Goal: Information Seeking & Learning: Check status

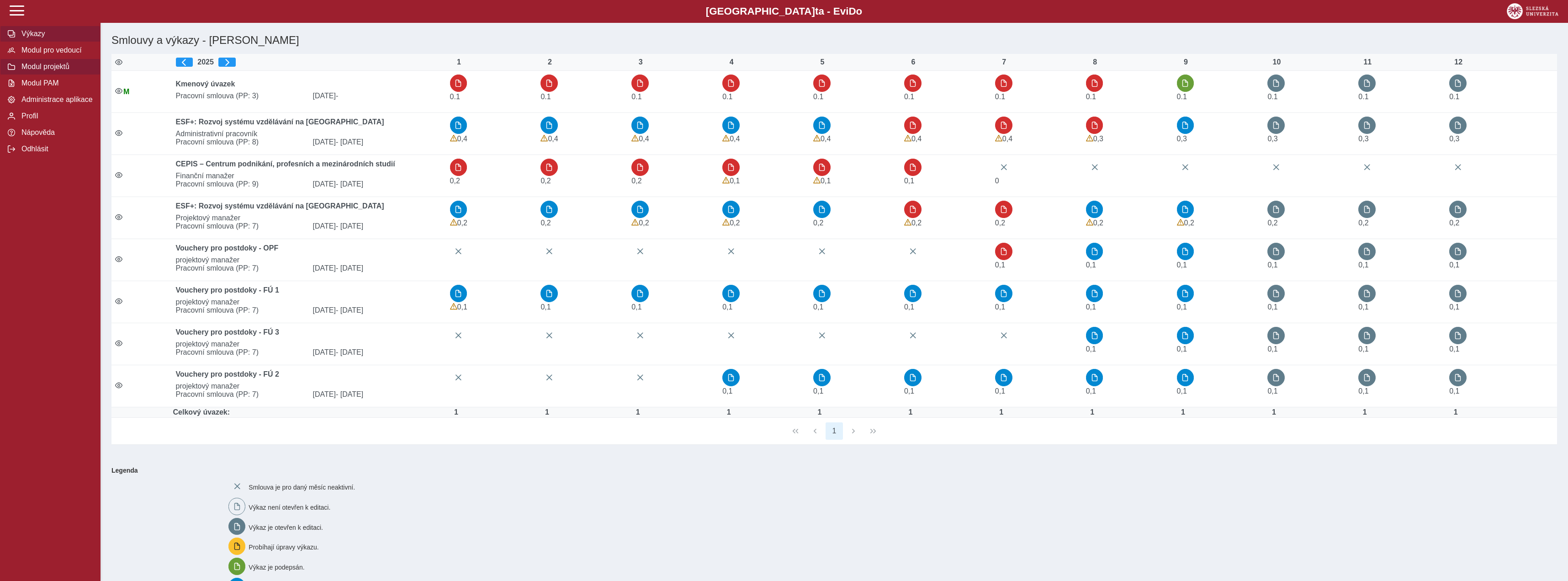
click at [74, 71] on span "Modul projektů" at bounding box center [56, 67] width 74 height 9
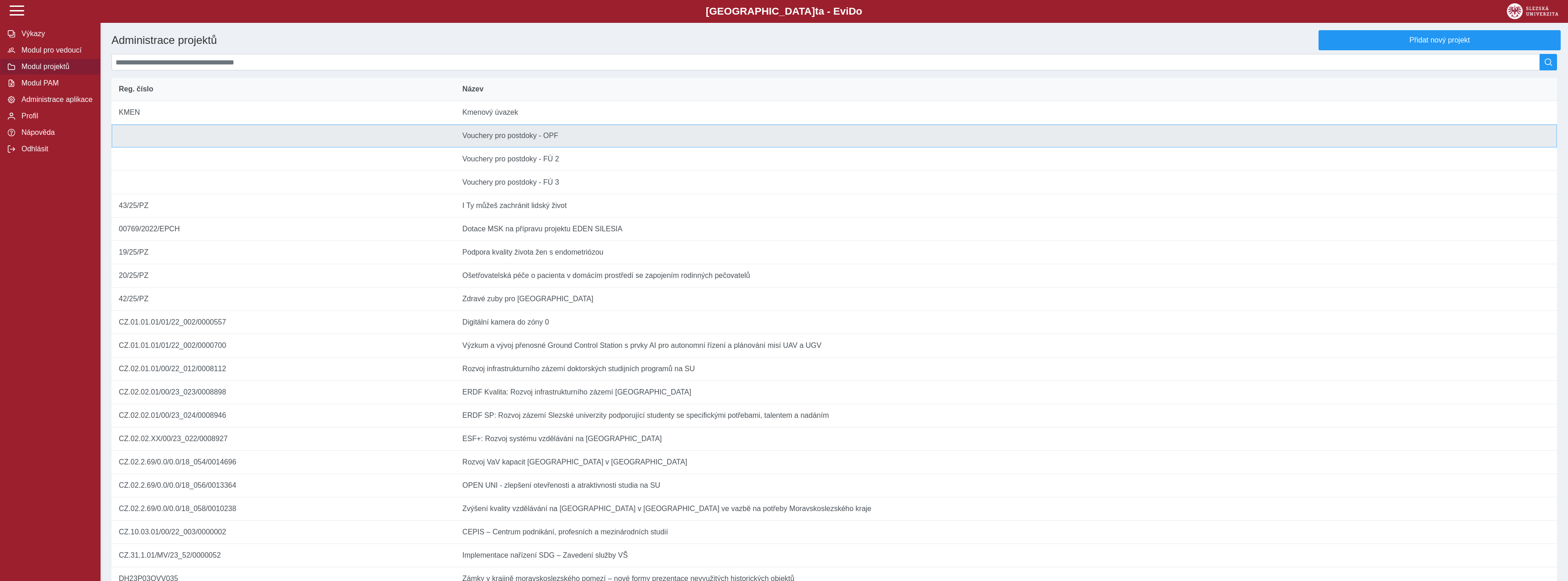
click at [591, 140] on td "Název Vouchery pro postdoky - OPF" at bounding box center [1006, 136] width 1102 height 23
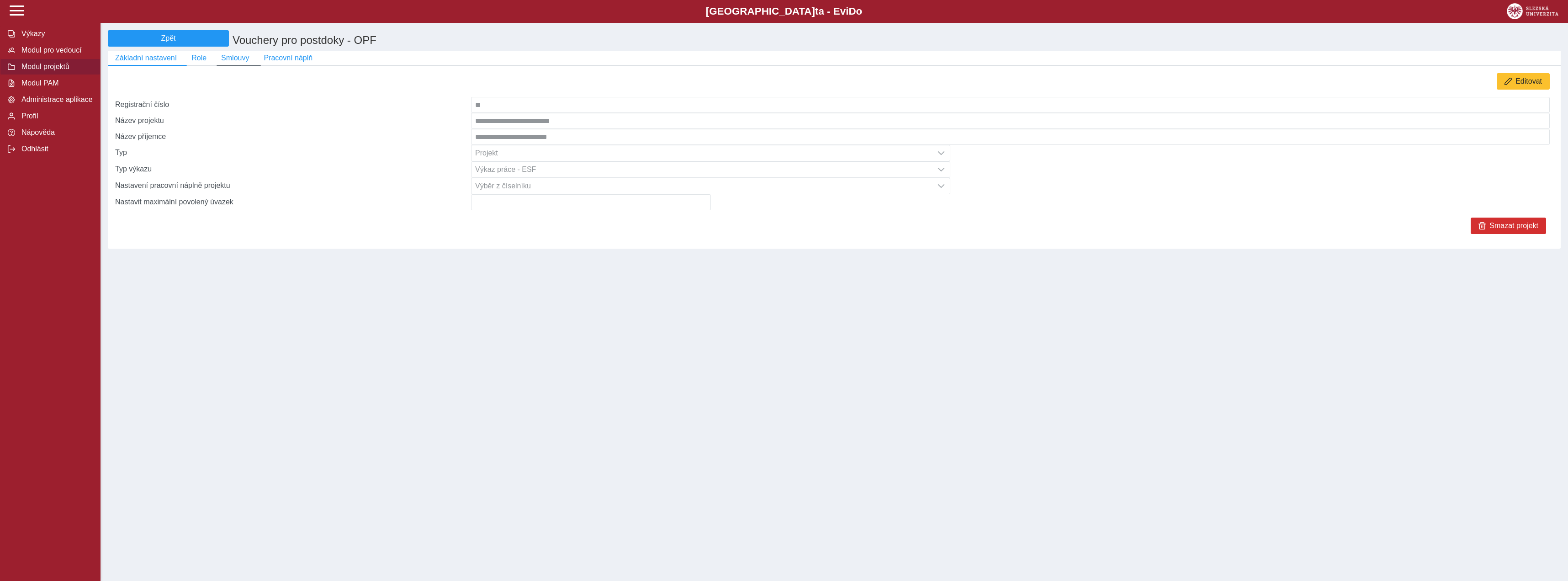
click at [222, 66] on link "Smlouvy" at bounding box center [239, 66] width 44 height 1
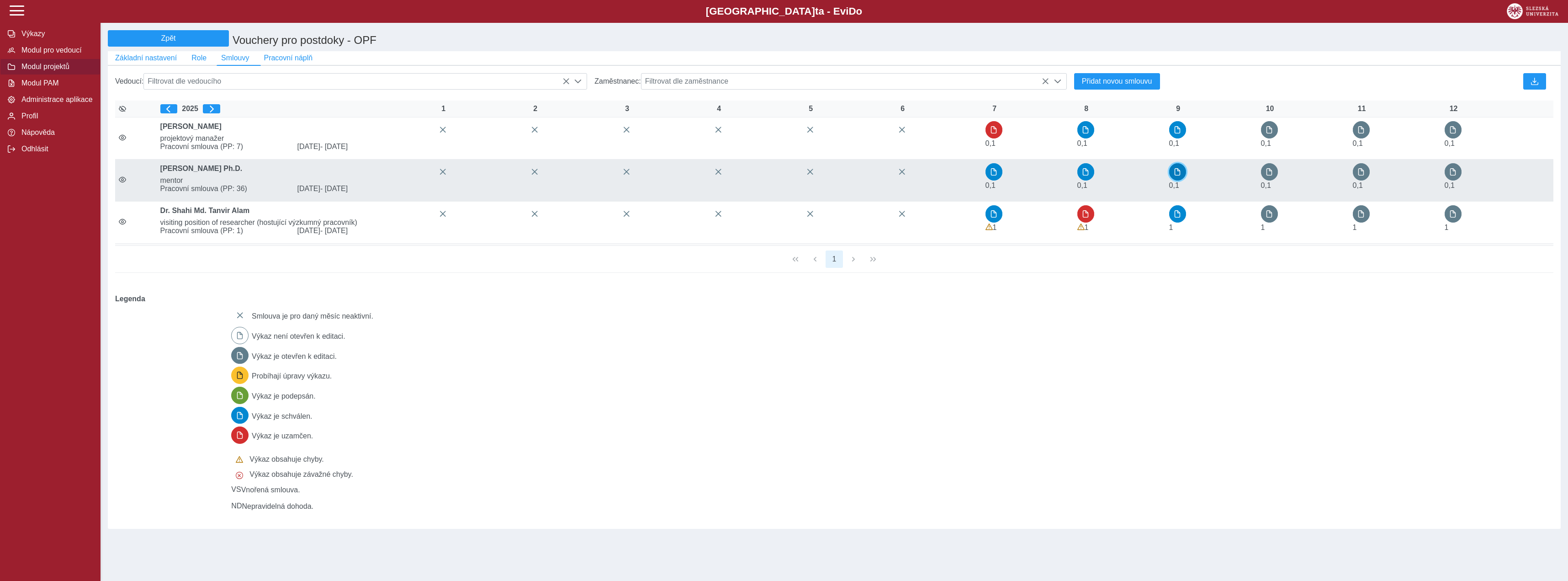
click at [1177, 175] on span "button" at bounding box center [1177, 172] width 7 height 7
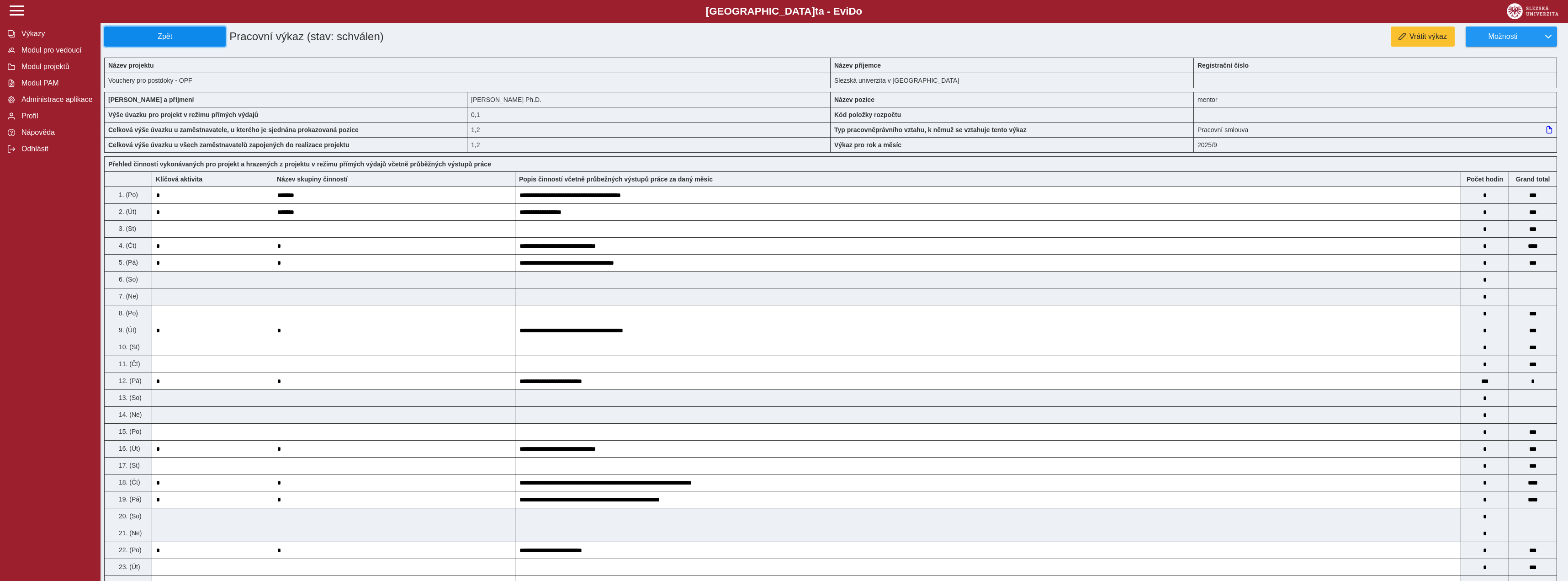
click at [195, 40] on span "Zpět" at bounding box center [165, 37] width 113 height 9
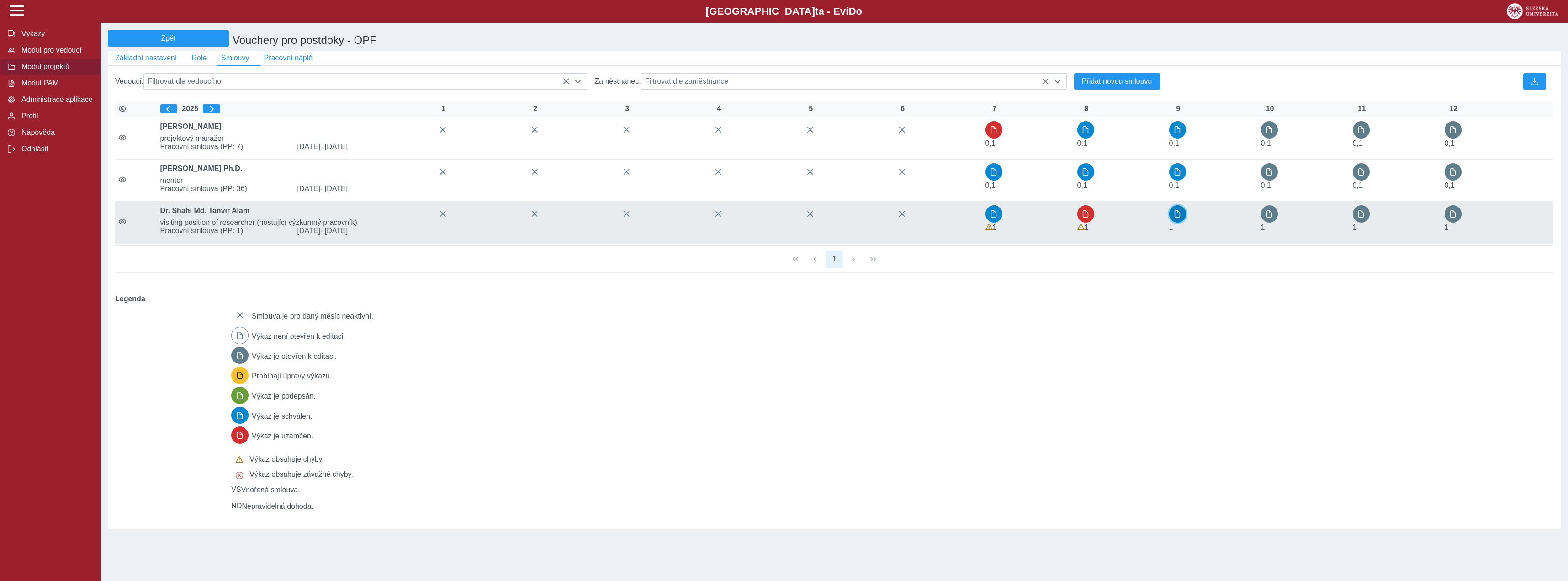
click at [1179, 223] on button "button" at bounding box center [1178, 214] width 18 height 18
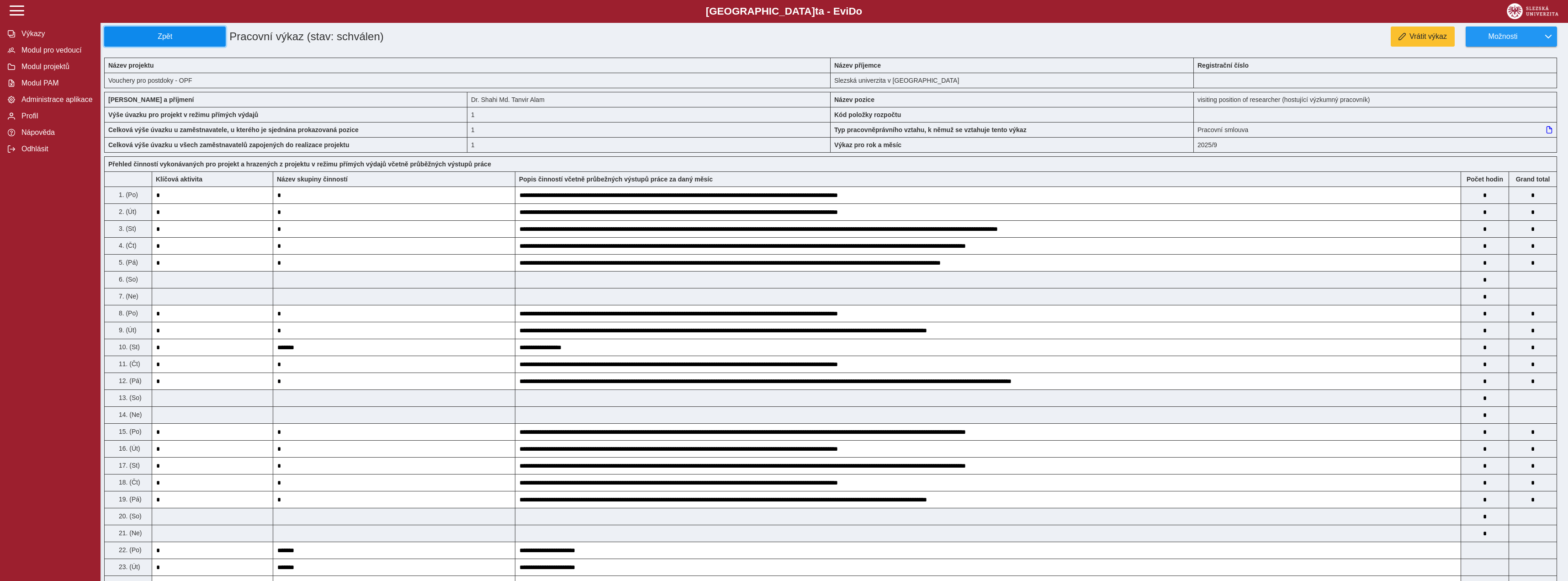
click at [189, 29] on button "Zpět" at bounding box center [165, 37] width 122 height 20
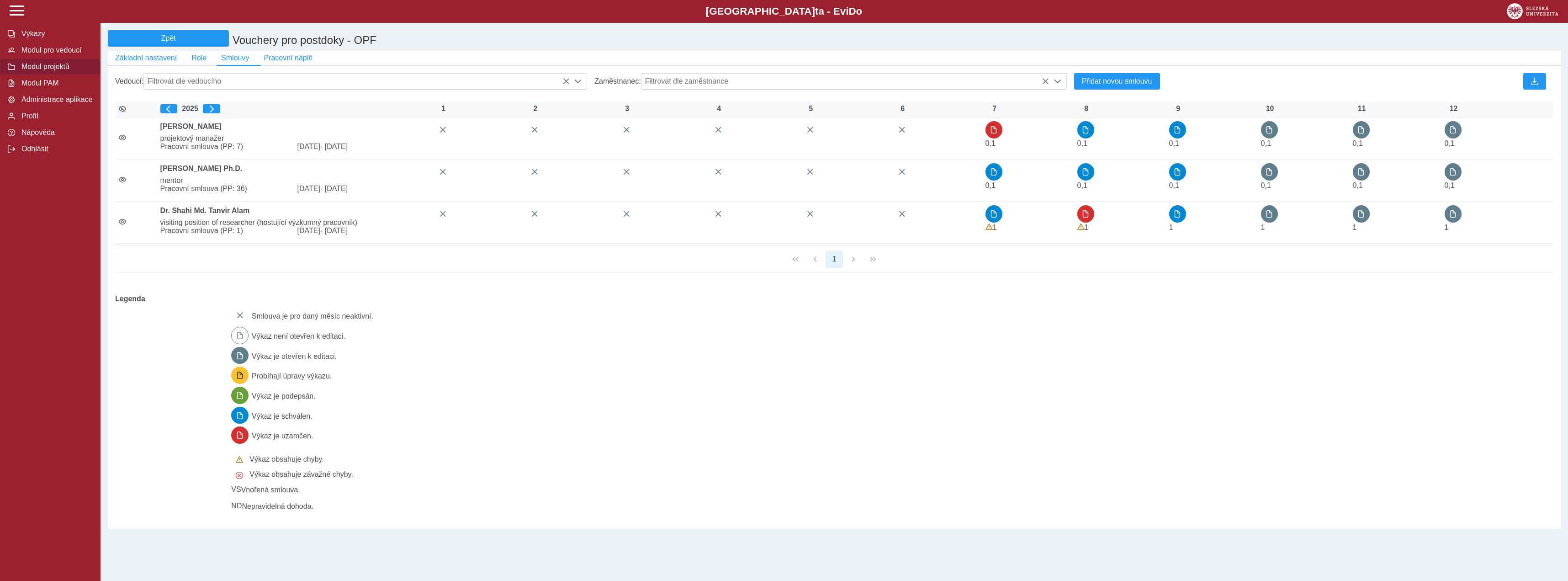
click at [94, 75] on button "Modul projektů" at bounding box center [50, 66] width 100 height 16
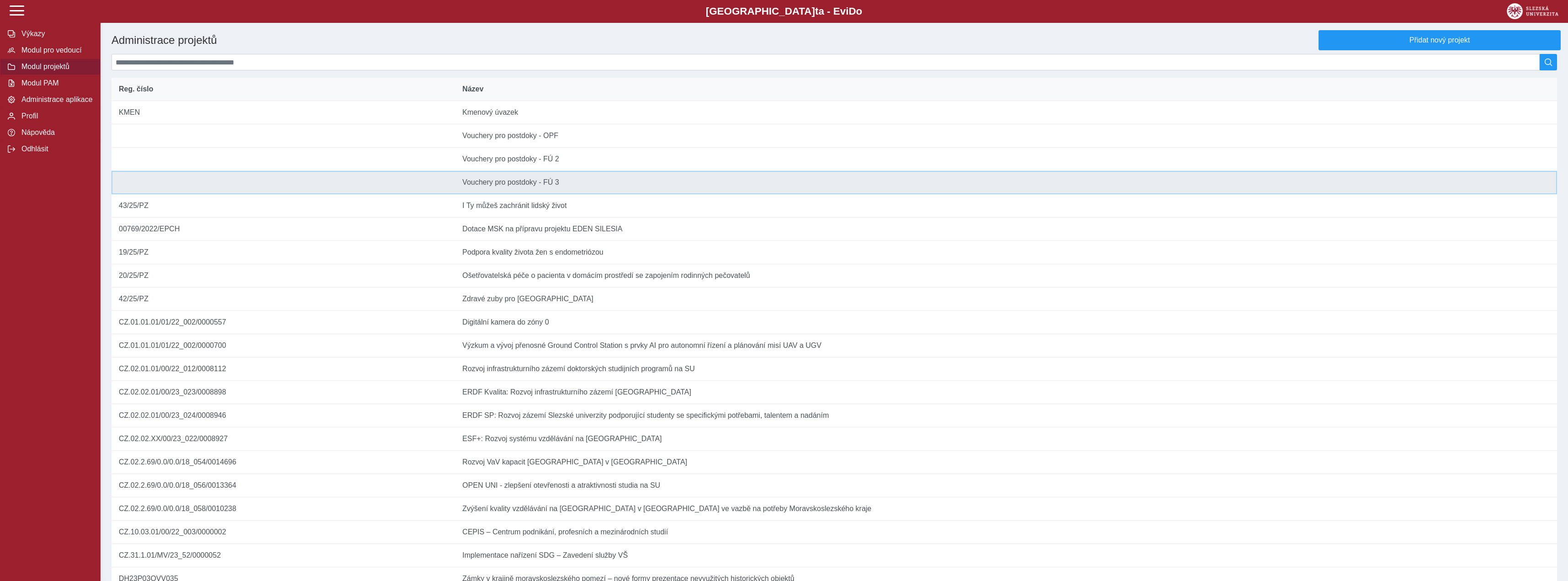
click at [539, 193] on td "Název Vouchery pro postdoky - FÚ 3" at bounding box center [1006, 183] width 1102 height 23
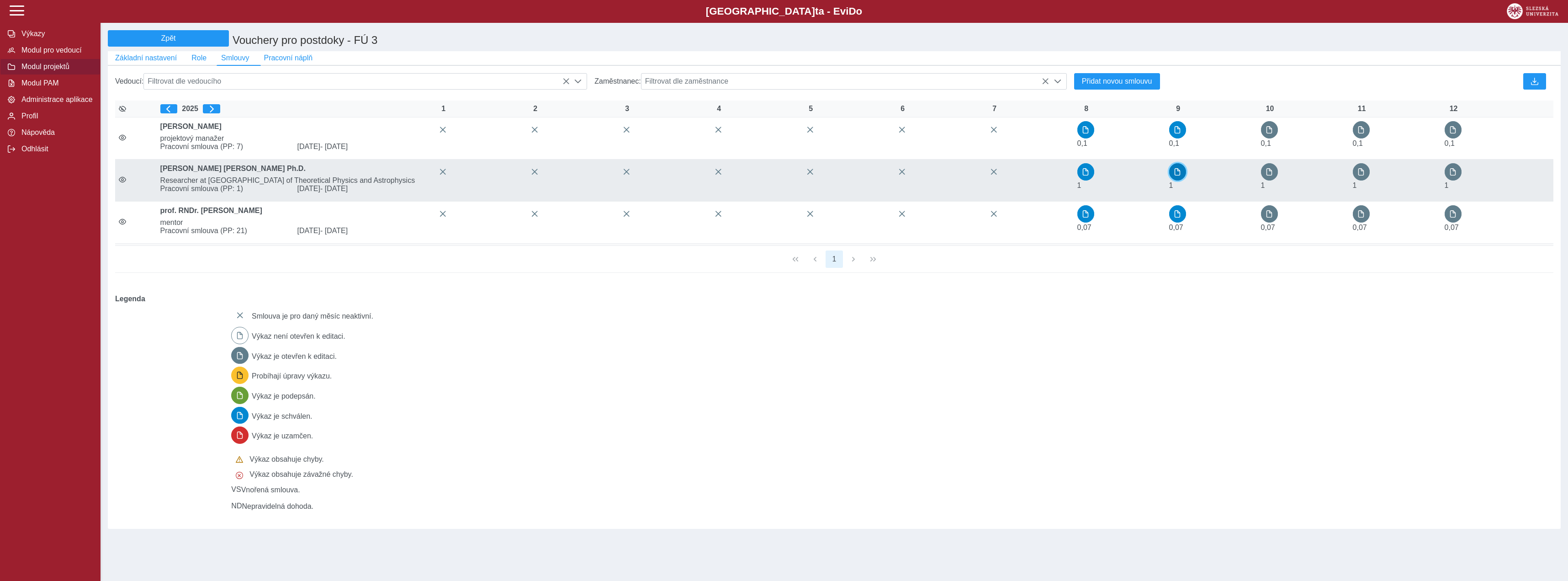
click at [1180, 175] on span "button" at bounding box center [1177, 172] width 7 height 7
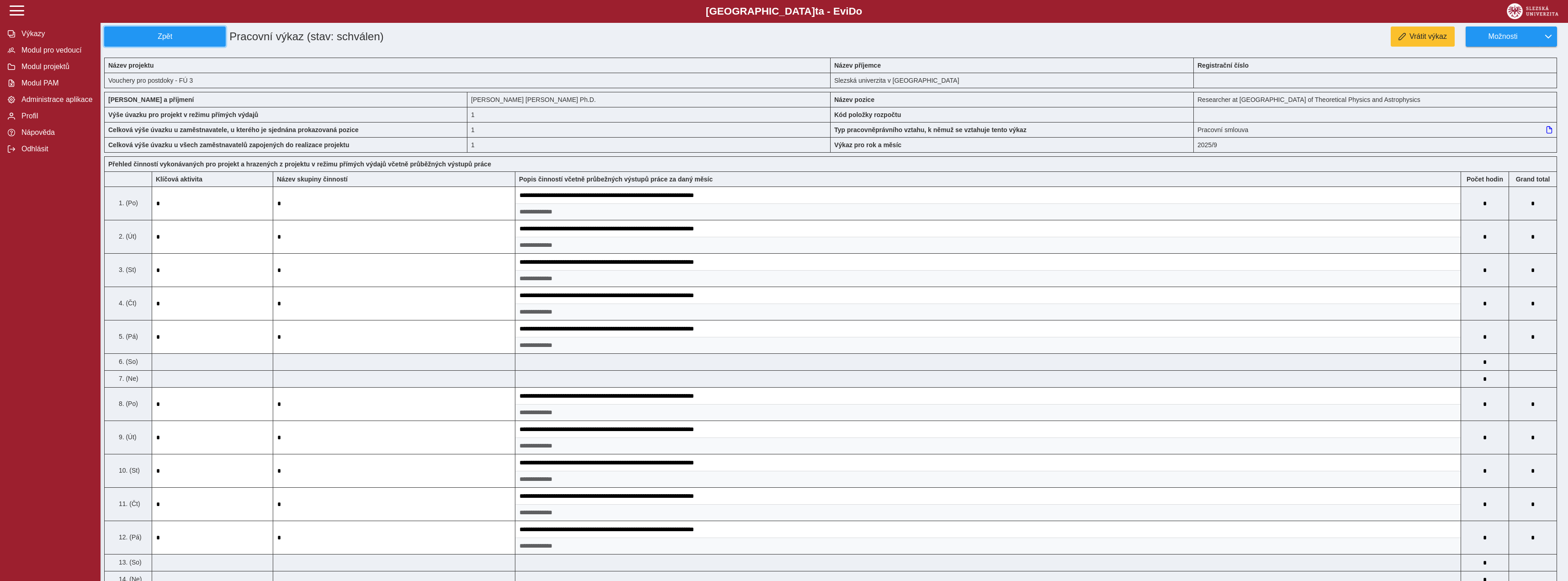
click at [181, 41] on span "Zpět" at bounding box center [165, 37] width 113 height 9
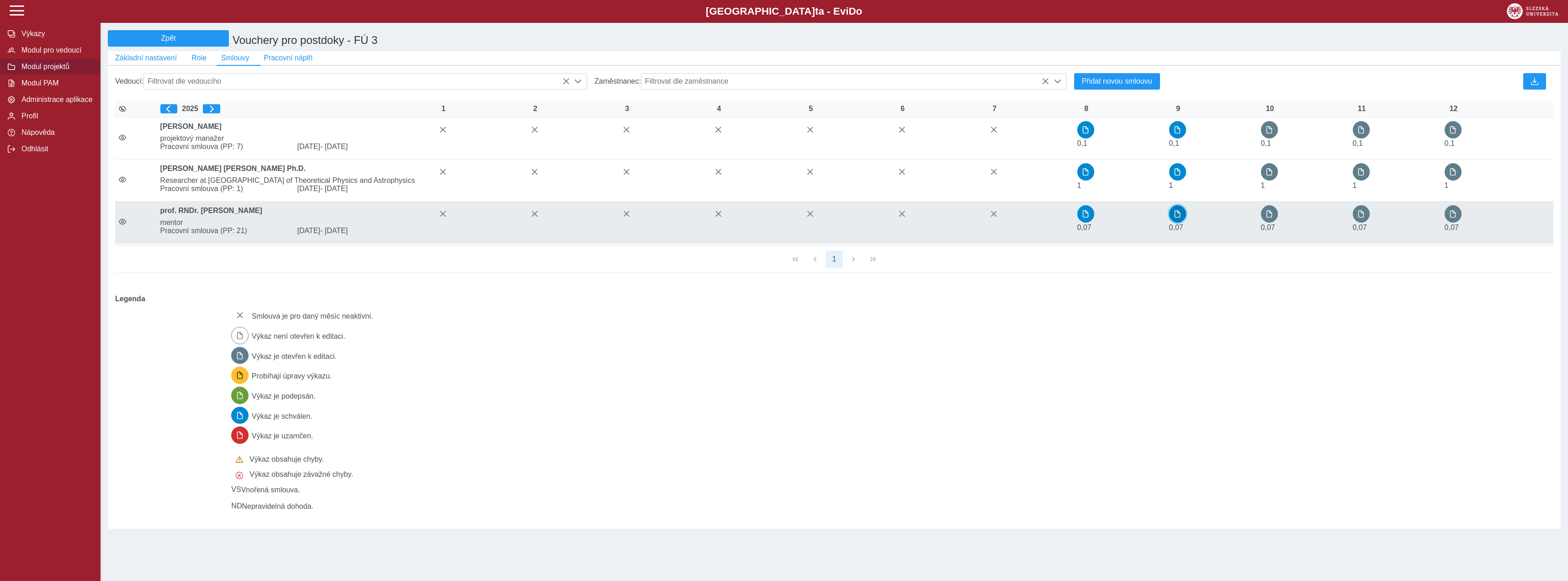
click at [1181, 217] on span "button" at bounding box center [1177, 214] width 7 height 7
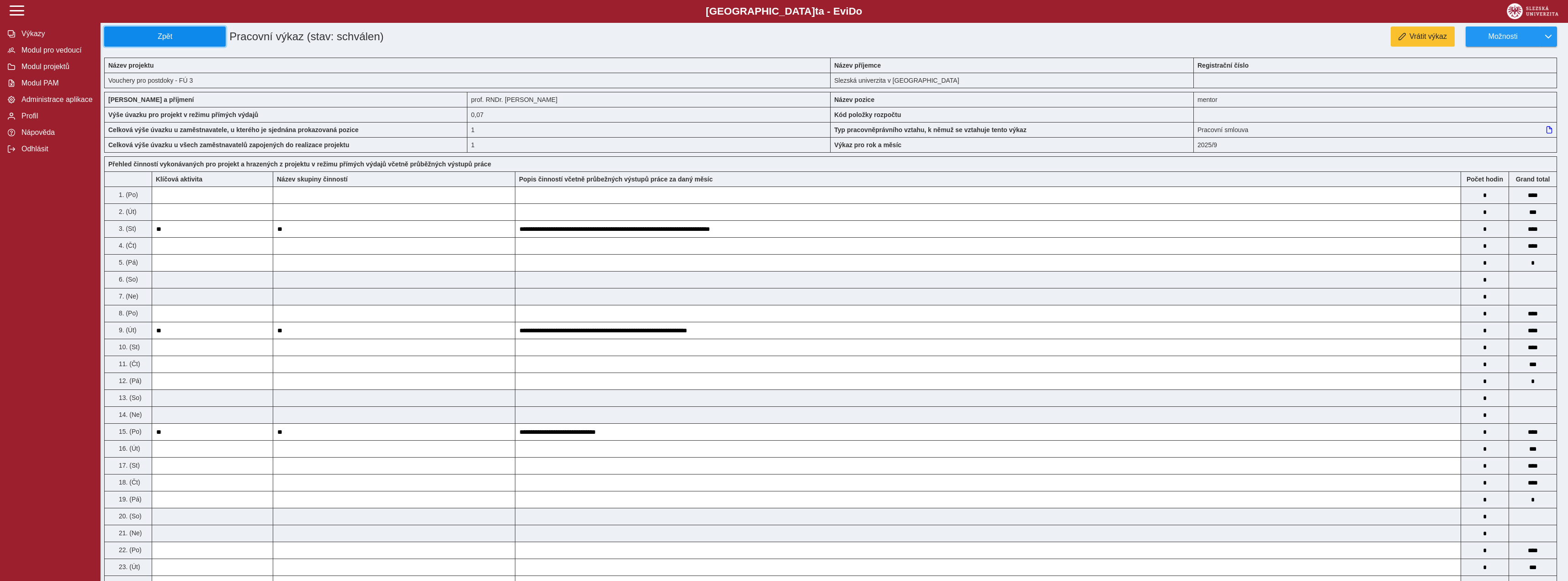
click at [129, 33] on span "Zpět" at bounding box center [165, 37] width 113 height 9
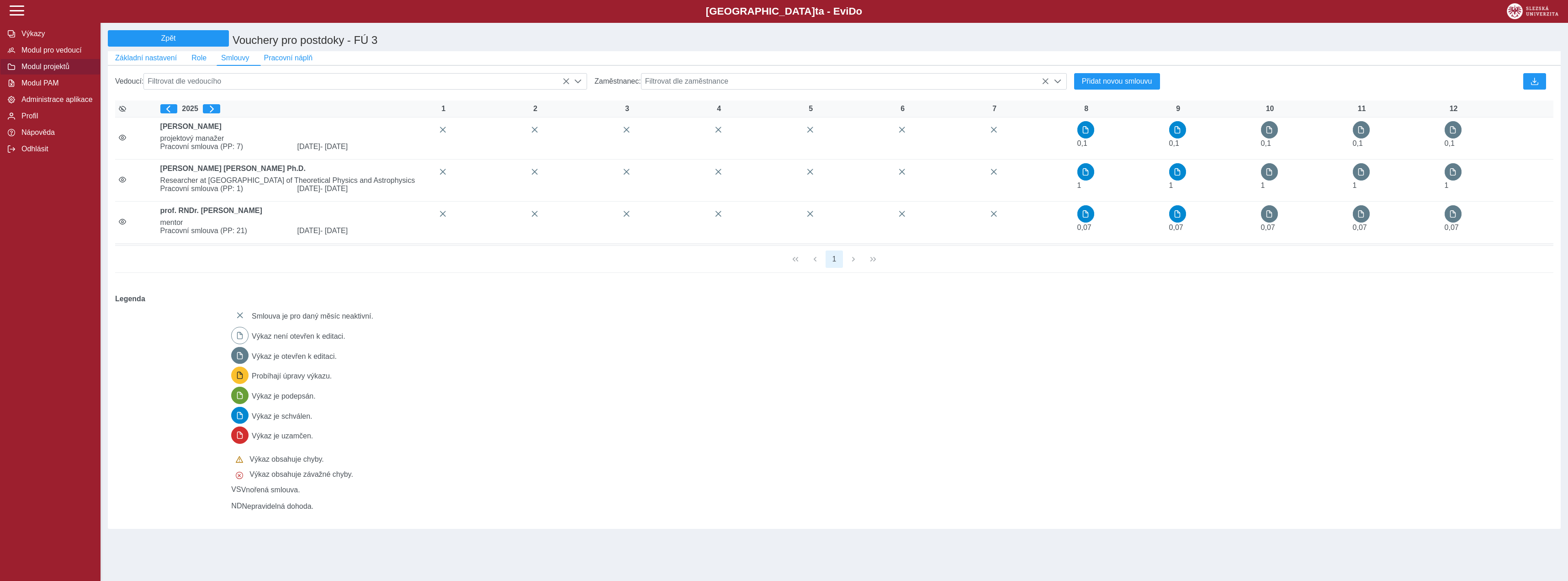
click at [71, 71] on span "Modul projektů" at bounding box center [56, 67] width 74 height 9
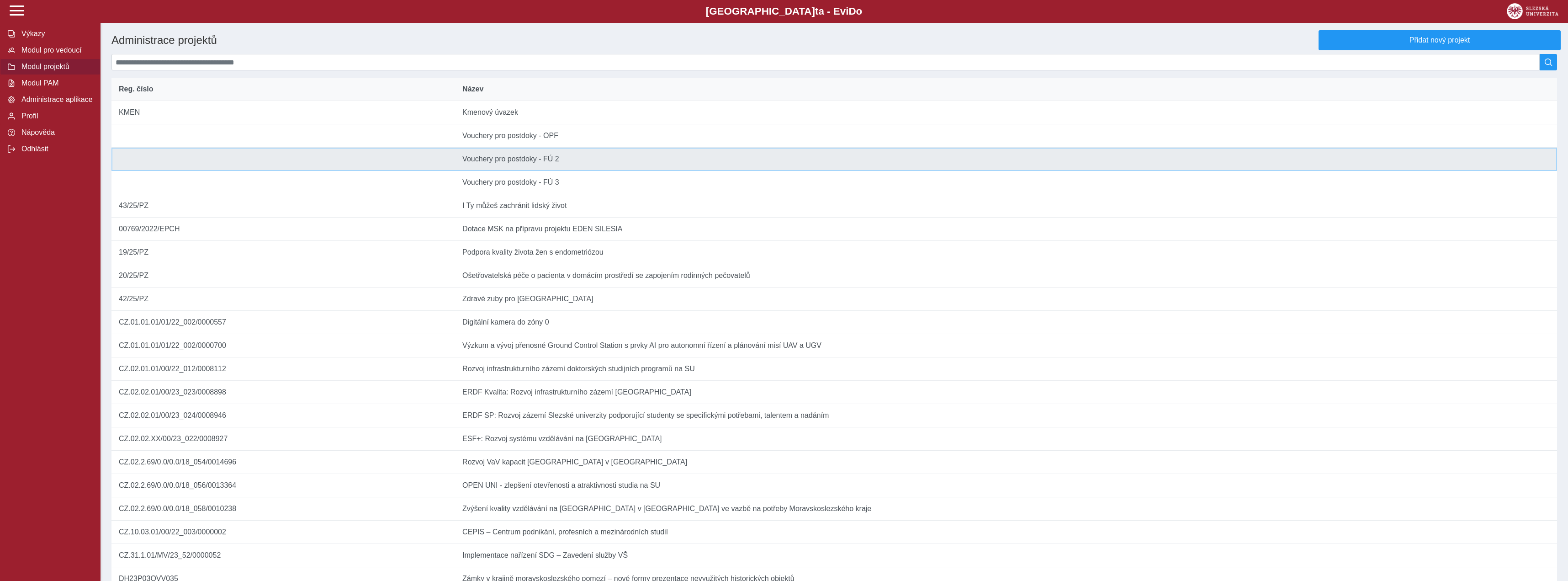
click at [571, 170] on td "Název Vouchery pro postdoky - FÚ 2" at bounding box center [1006, 159] width 1102 height 23
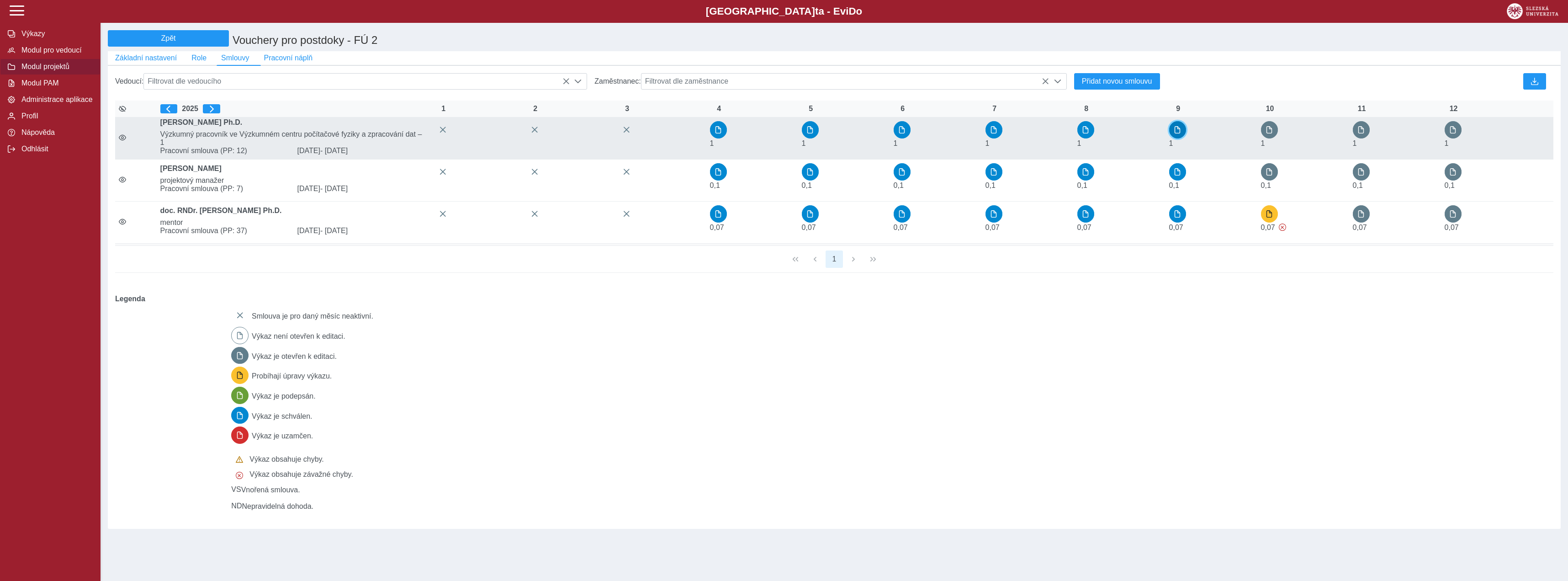
click at [1183, 135] on button "button" at bounding box center [1178, 130] width 18 height 18
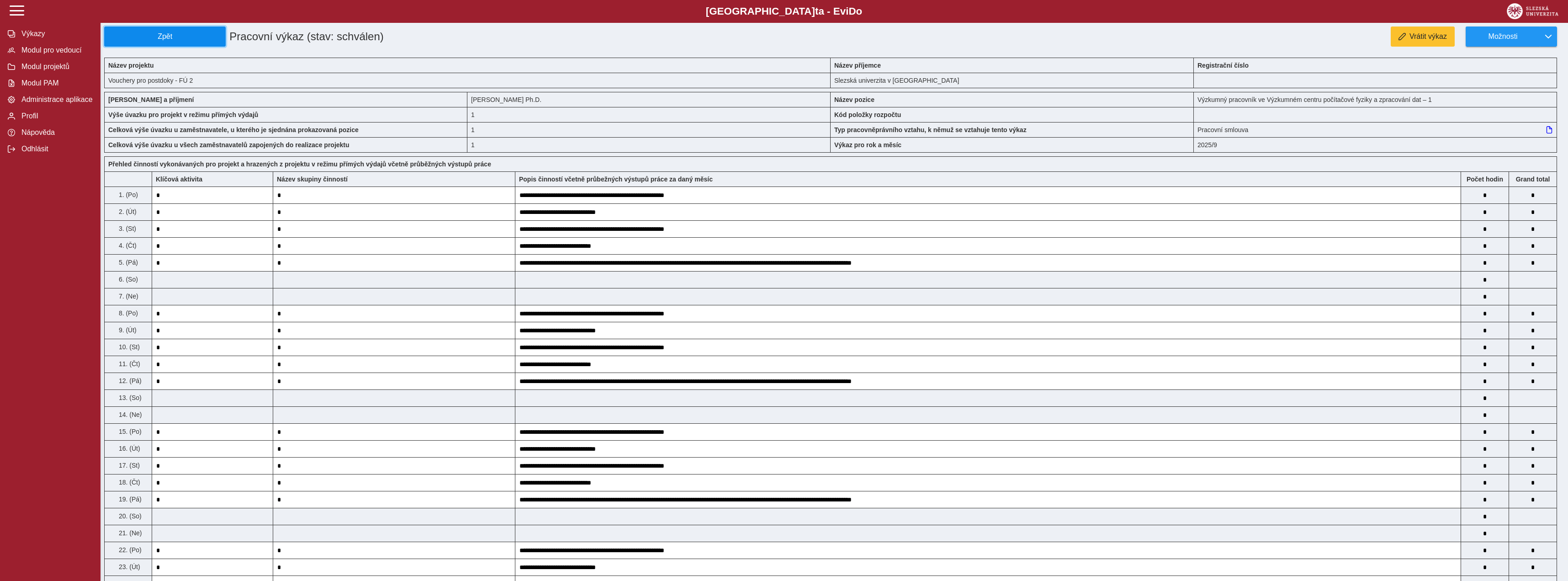
click at [190, 41] on span "Zpět" at bounding box center [165, 37] width 113 height 9
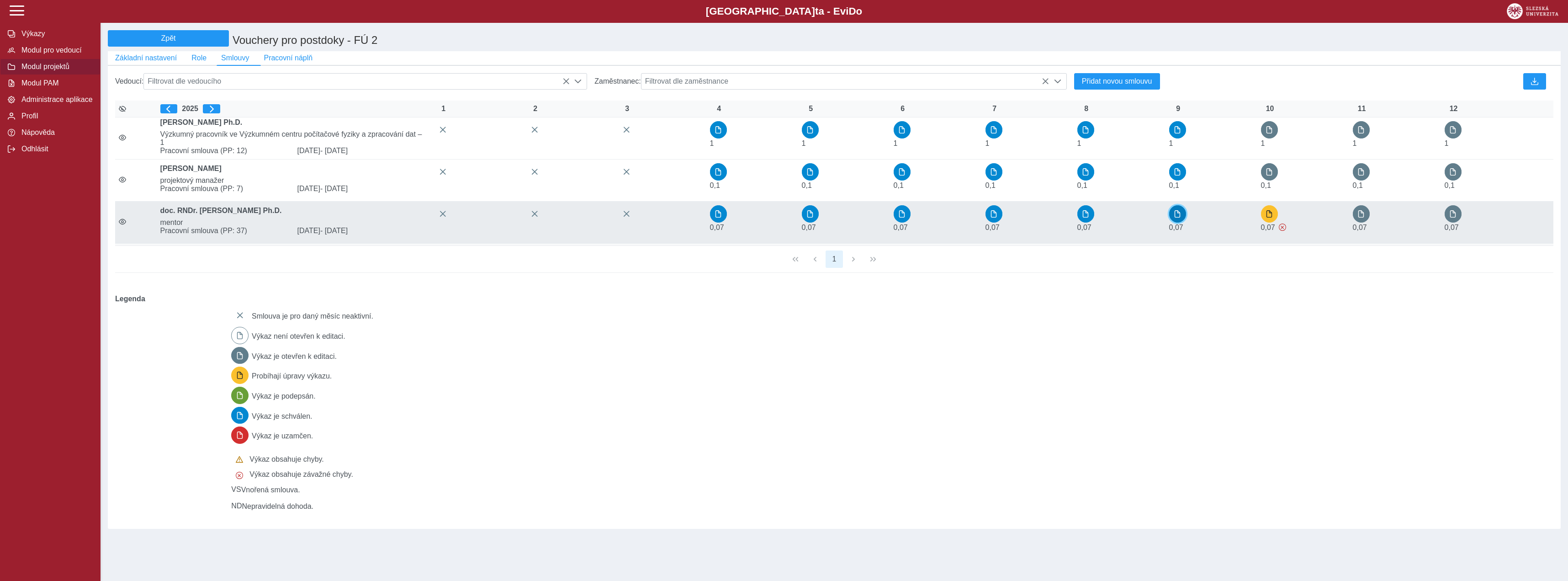
click at [1179, 217] on span "button" at bounding box center [1177, 214] width 7 height 7
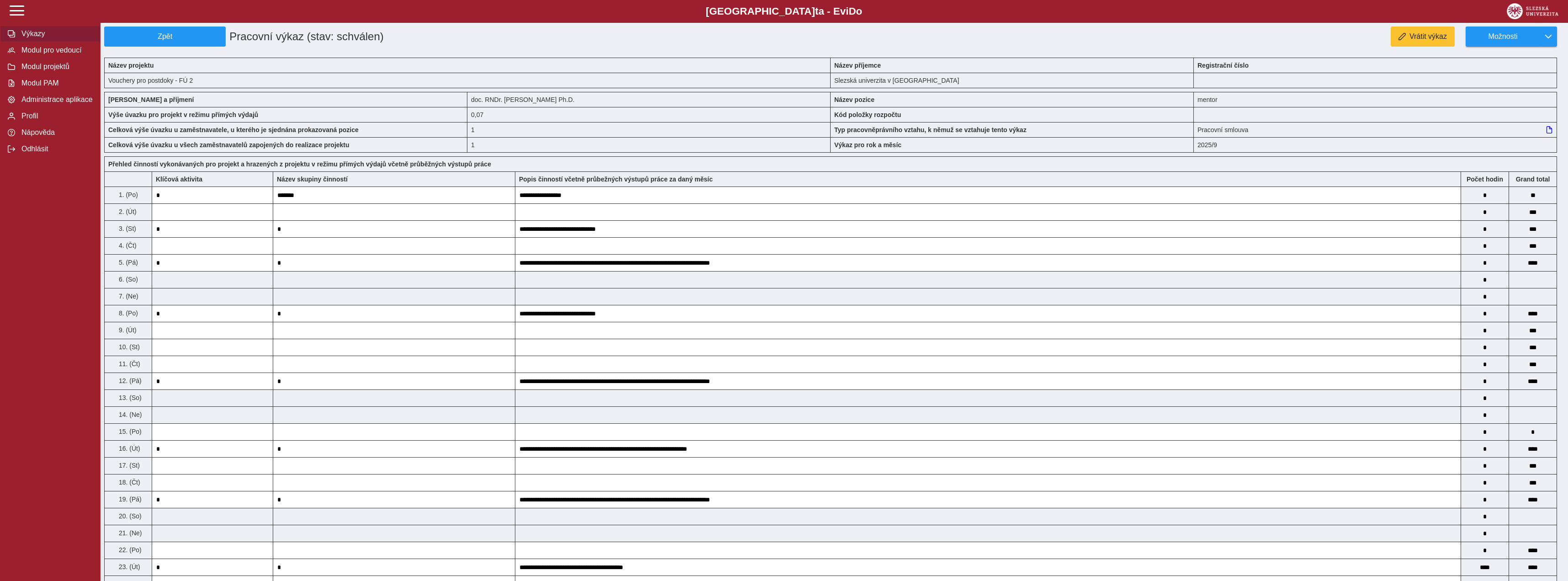
click at [63, 42] on button "Výkazy" at bounding box center [50, 33] width 100 height 16
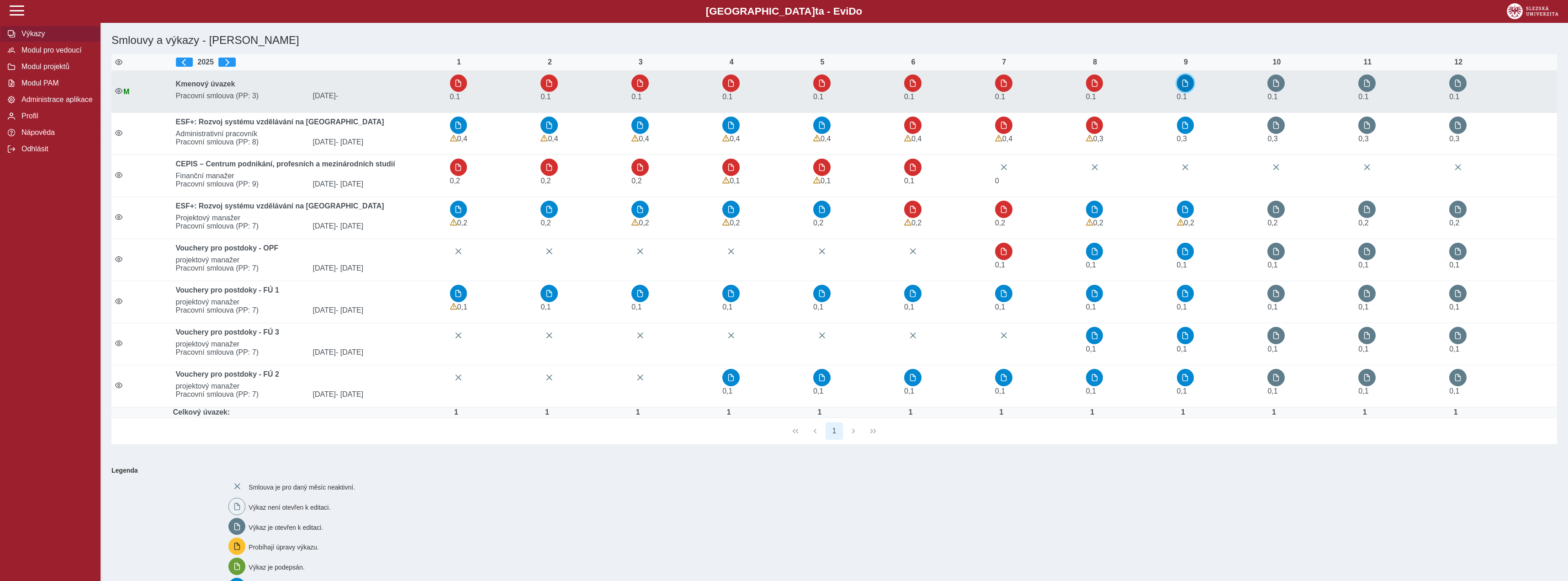
click at [1189, 85] on span "button" at bounding box center [1185, 83] width 7 height 7
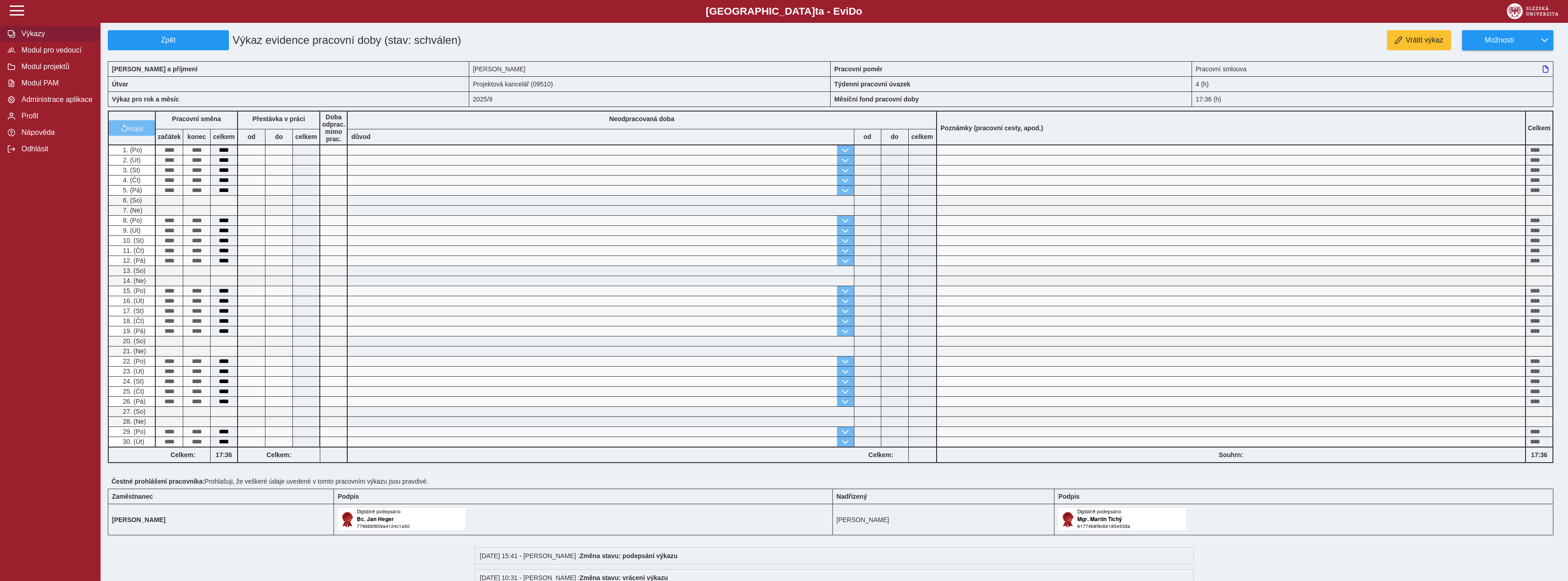
click at [43, 38] on span "Výkazy" at bounding box center [56, 34] width 74 height 9
